Goal: Find specific page/section: Find specific page/section

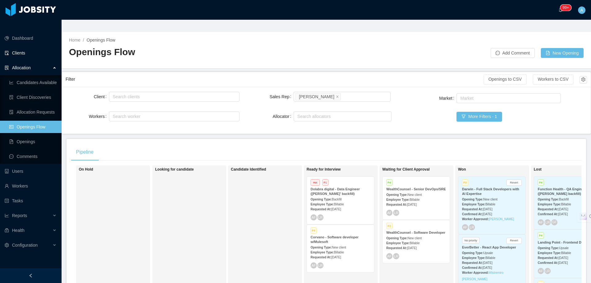
scroll to position [31, 0]
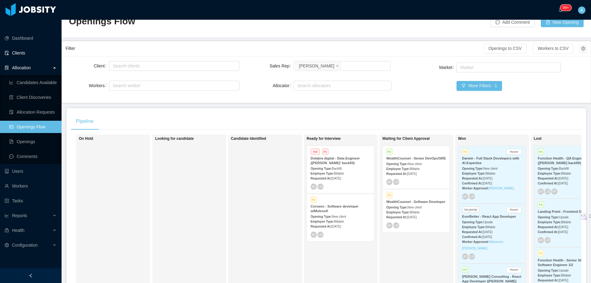
click at [35, 47] on link "Clients" at bounding box center [31, 53] width 52 height 12
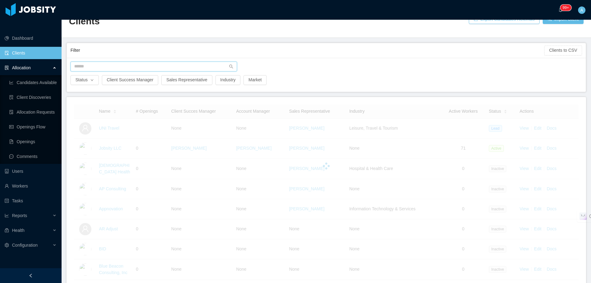
click at [140, 62] on input "text" at bounding box center [153, 67] width 167 height 10
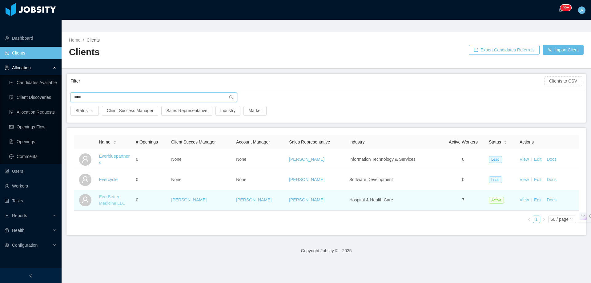
type input "****"
click at [112, 194] on link "EverBetter Medicine LLC" at bounding box center [112, 199] width 26 height 11
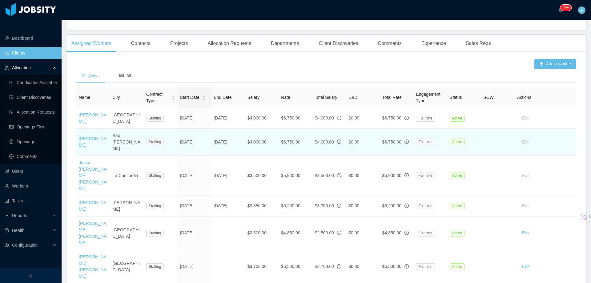
scroll to position [185, 0]
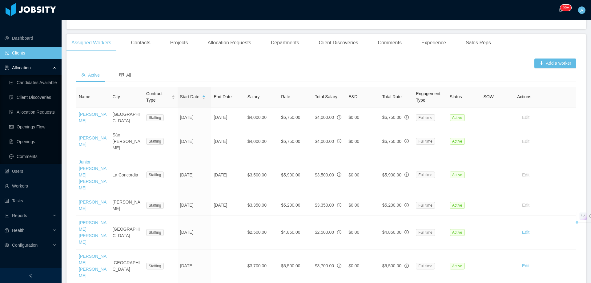
drag, startPoint x: 76, startPoint y: 229, endPoint x: 99, endPoint y: 229, distance: 22.5
copy link "Wistremiro"
